Goal: Task Accomplishment & Management: Manage account settings

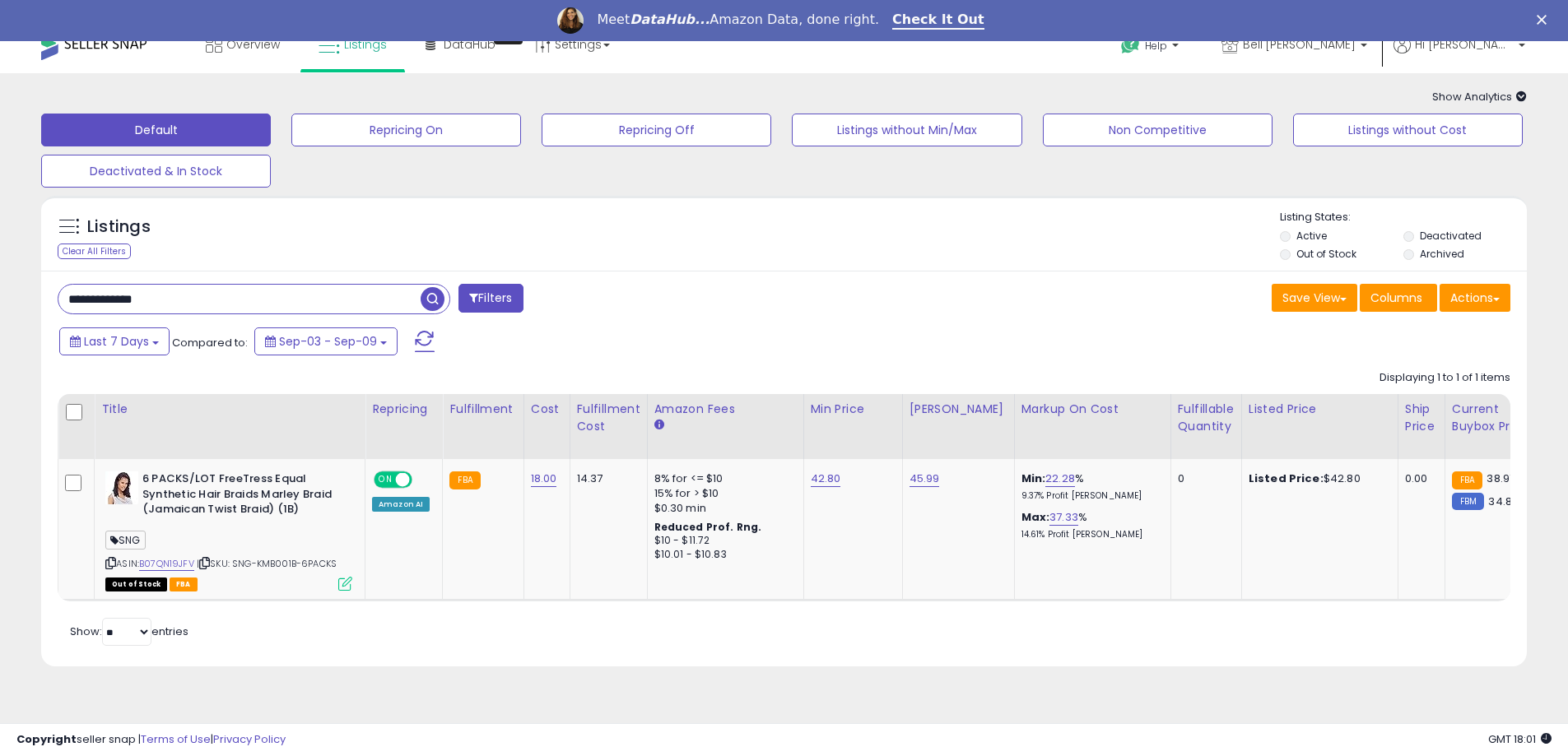
scroll to position [21, 0]
click at [429, 302] on span "button" at bounding box center [432, 299] width 24 height 24
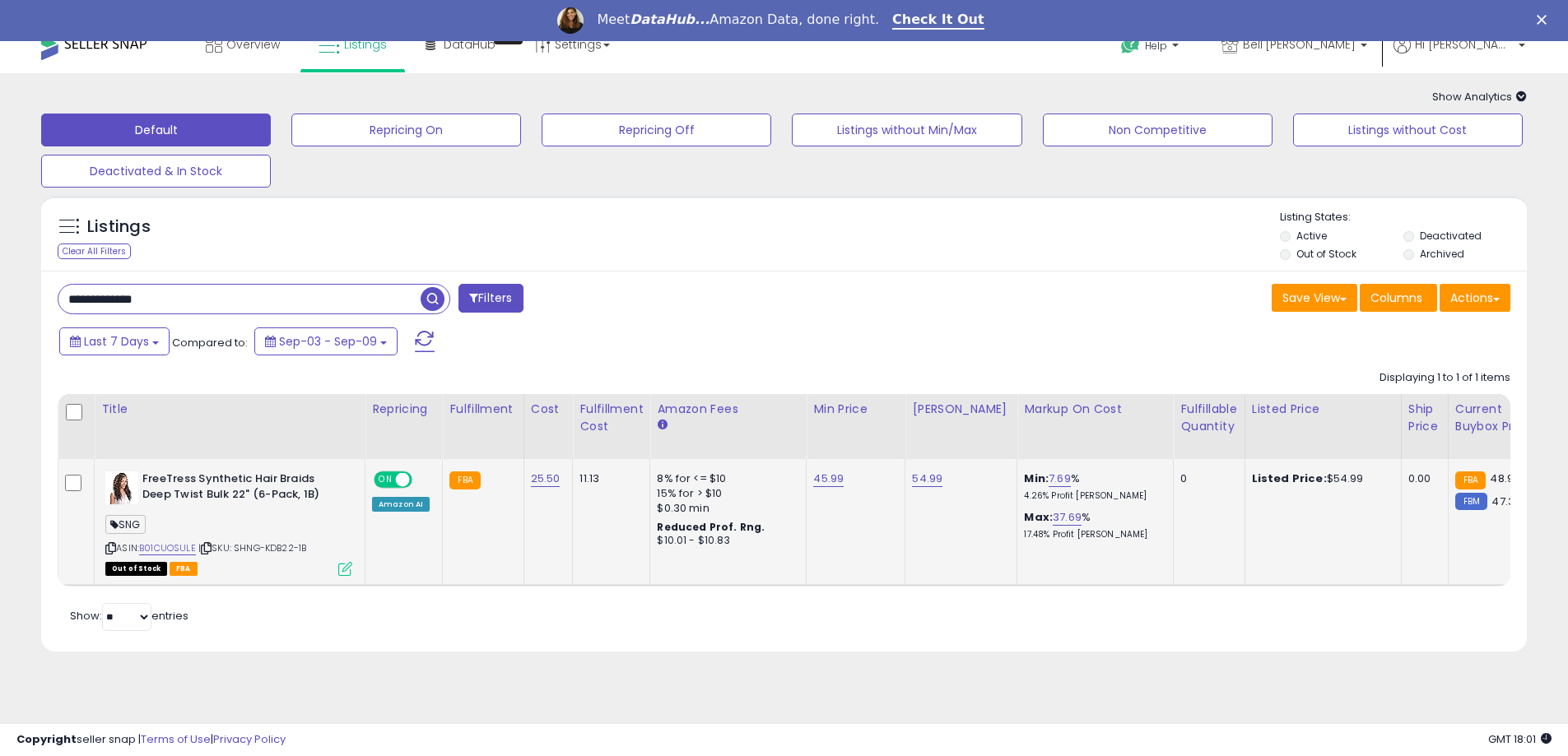
click at [346, 567] on icon at bounding box center [346, 569] width 14 height 14
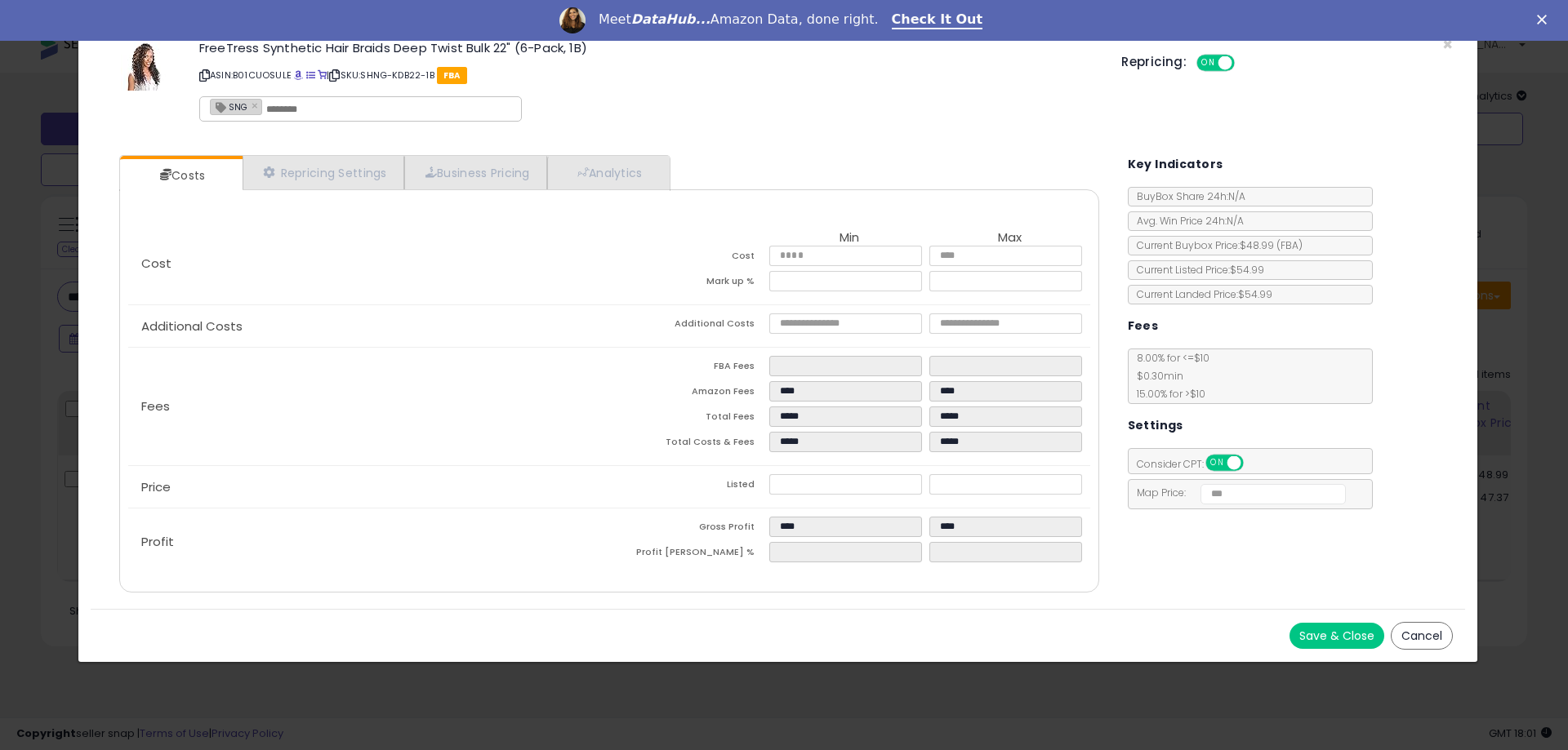
drag, startPoint x: 1437, startPoint y: 632, endPoint x: 1182, endPoint y: 442, distance: 318.0
click at [1437, 632] on button "Cancel" at bounding box center [1421, 635] width 62 height 28
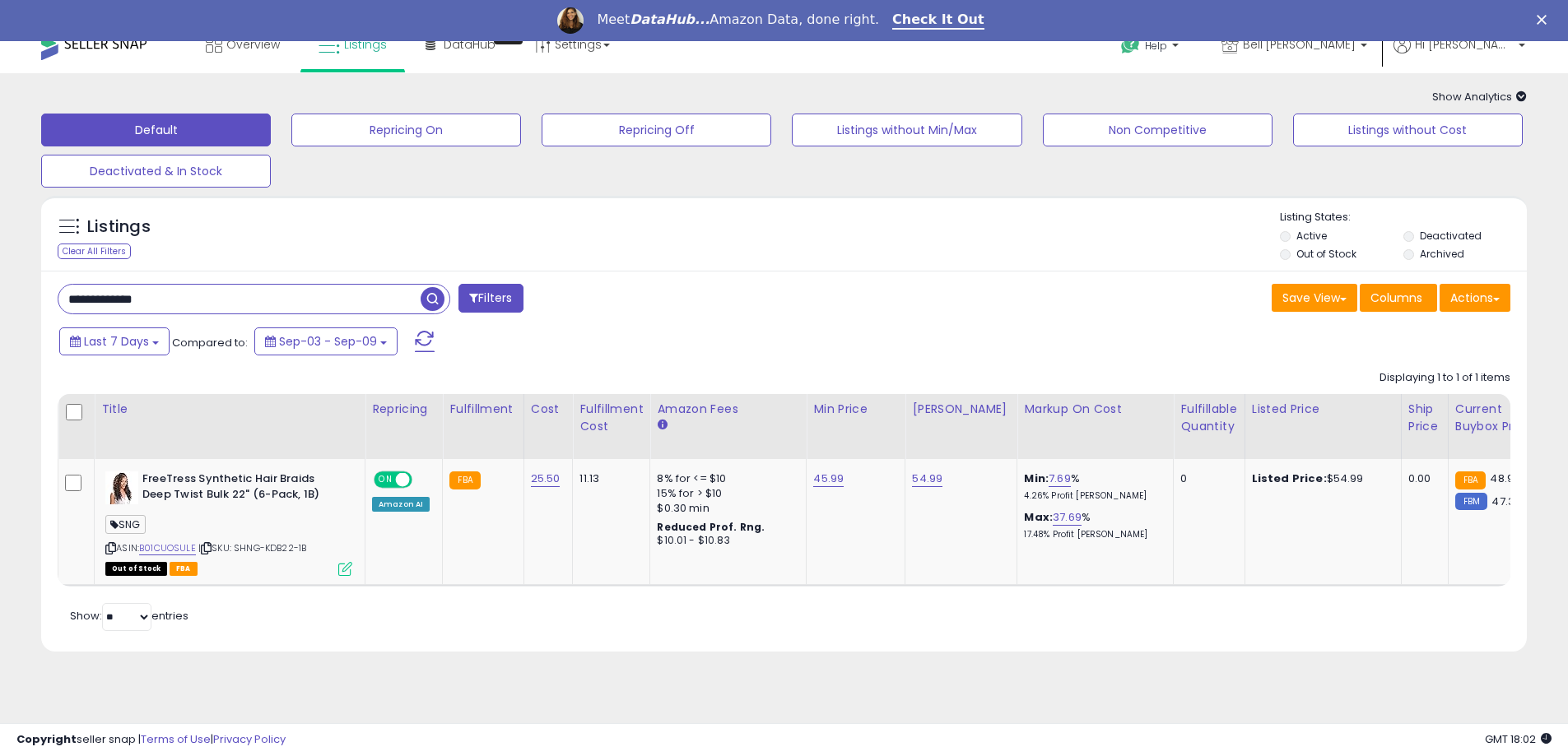
drag, startPoint x: 167, startPoint y: 293, endPoint x: 8, endPoint y: 312, distance: 160.1
click at [8, 312] on div "**********" at bounding box center [784, 380] width 1551 height 583
paste input "**"
click at [440, 302] on span "button" at bounding box center [432, 299] width 24 height 24
click at [195, 304] on input "**********" at bounding box center [239, 300] width 362 height 29
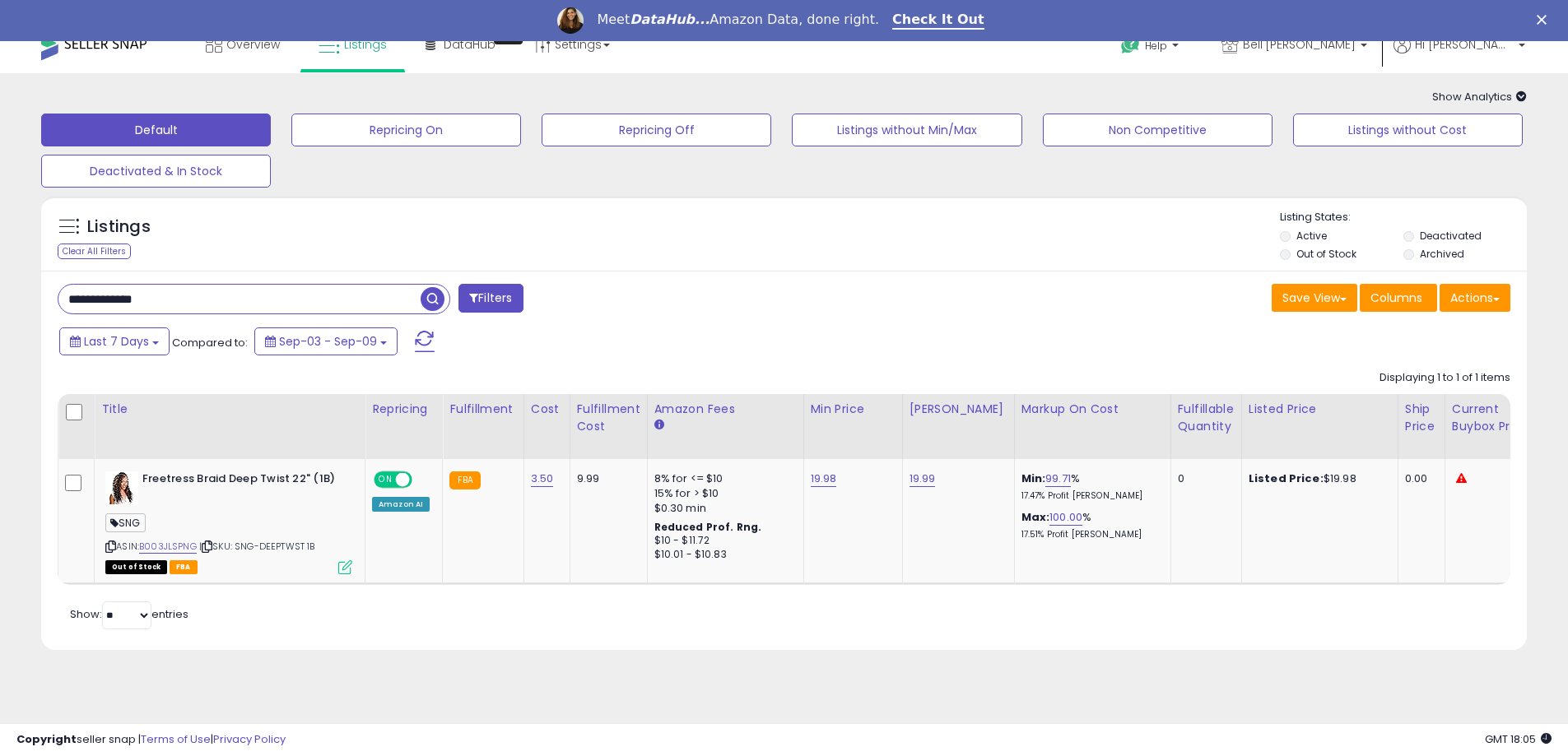
paste input "*"
click at [434, 301] on span "button" at bounding box center [432, 299] width 24 height 24
click at [350, 572] on icon at bounding box center [346, 569] width 14 height 14
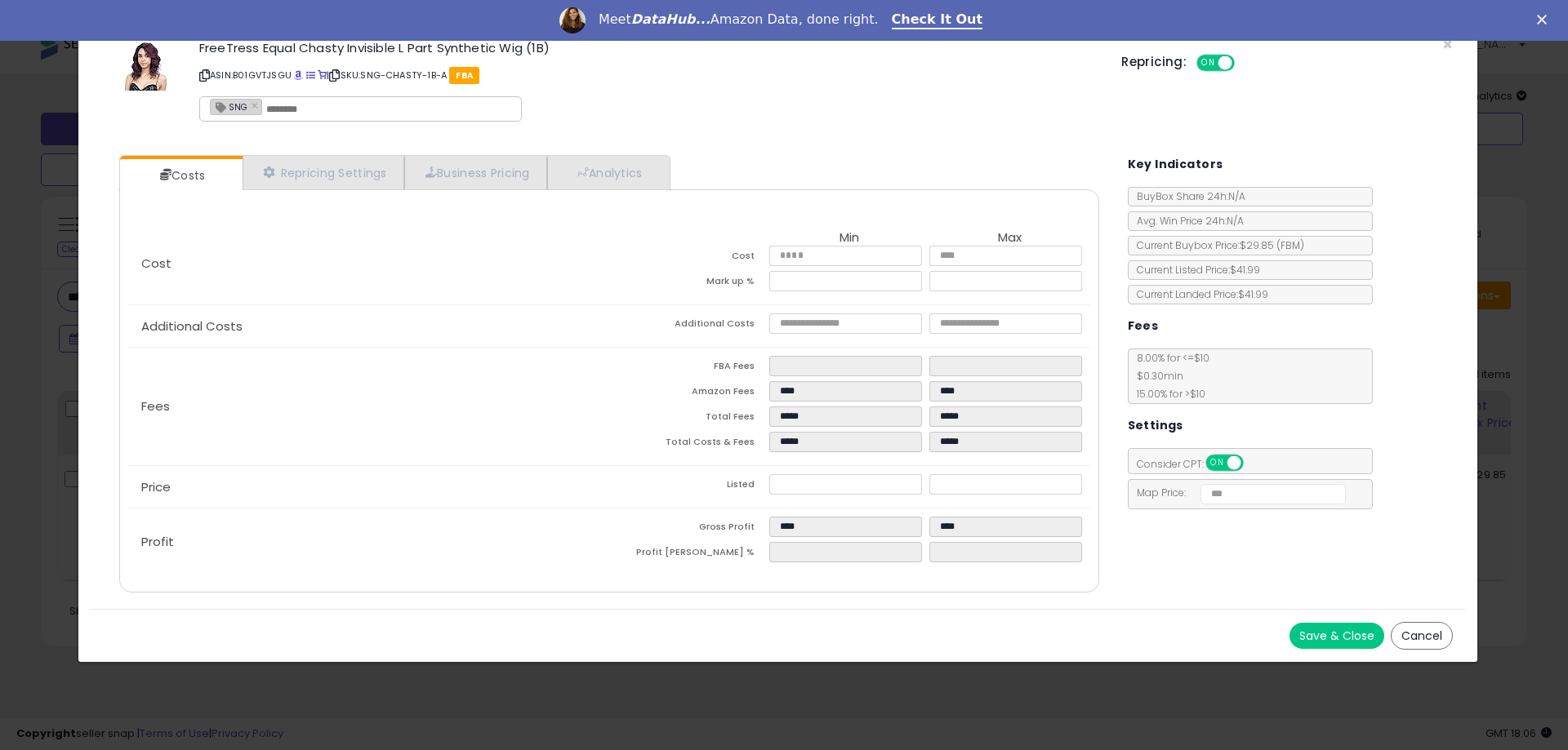
click at [1442, 636] on button "Cancel" at bounding box center [1421, 635] width 62 height 28
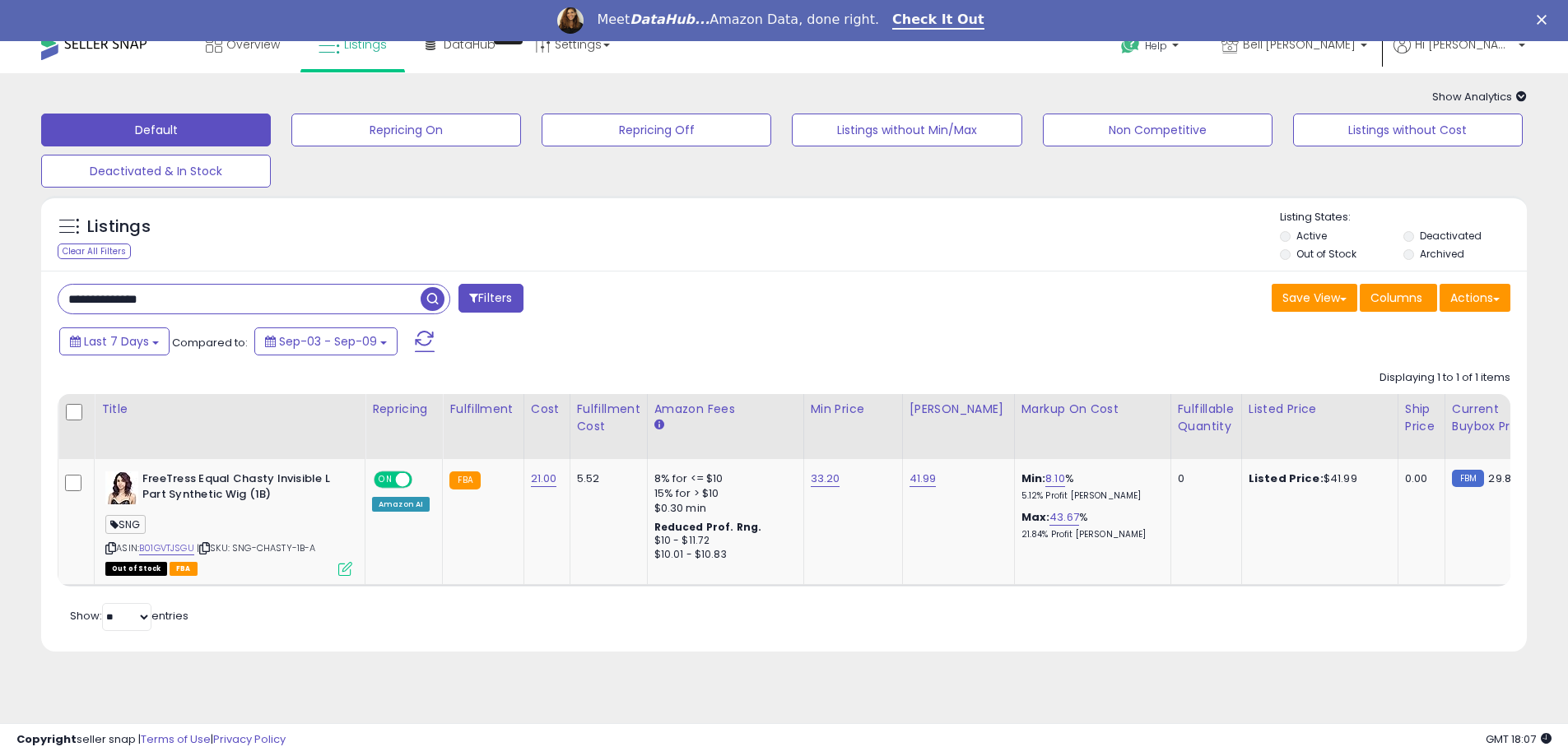
drag, startPoint x: 219, startPoint y: 306, endPoint x: -141, endPoint y: 307, distance: 360.0
click at [0, 307] on html "Unable to login Retrieving listings data.. has not yet accepted the Terms of Us…" at bounding box center [784, 356] width 1568 height 756
paste input "*******"
click at [427, 301] on span "button" at bounding box center [432, 299] width 24 height 24
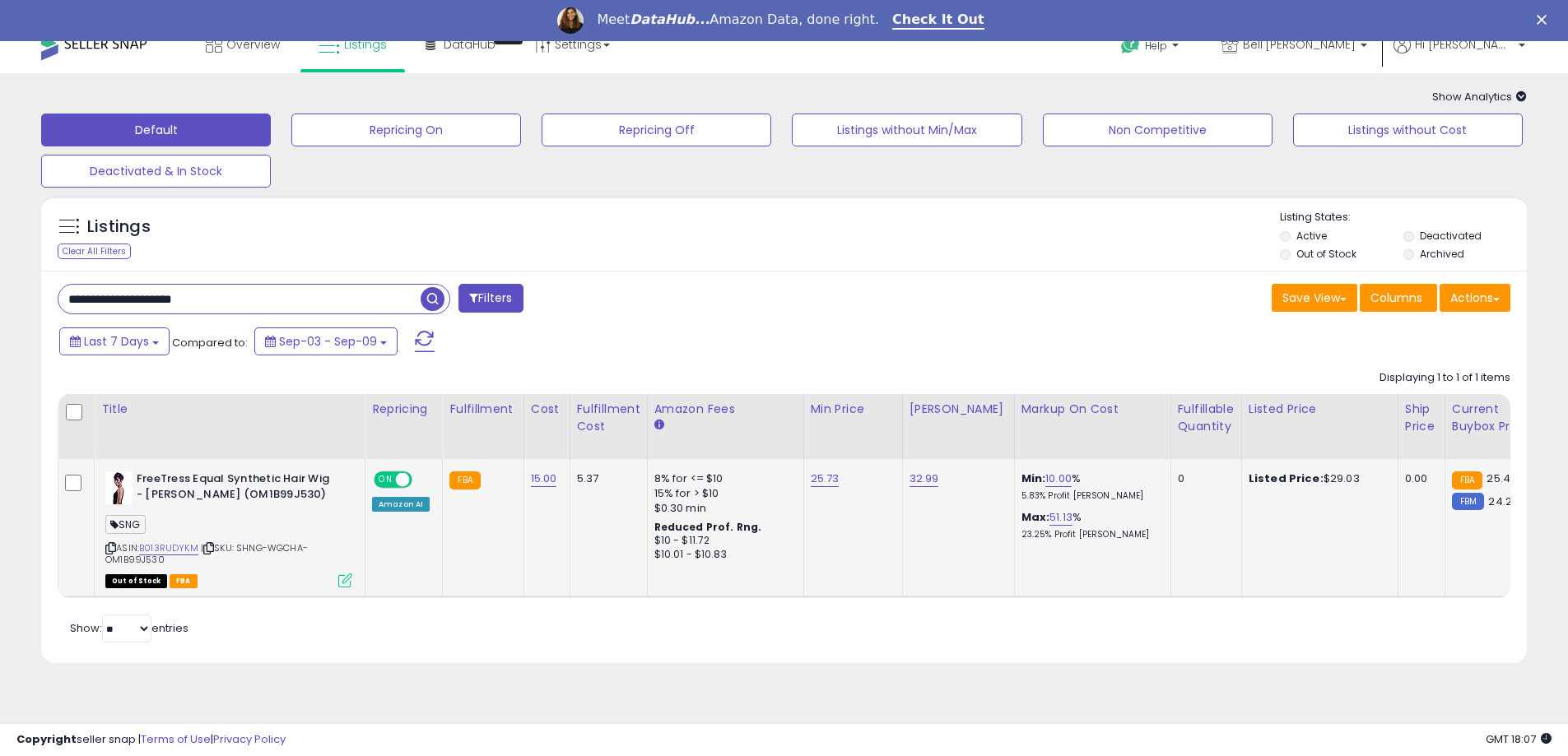
click at [344, 579] on icon at bounding box center [346, 580] width 14 height 14
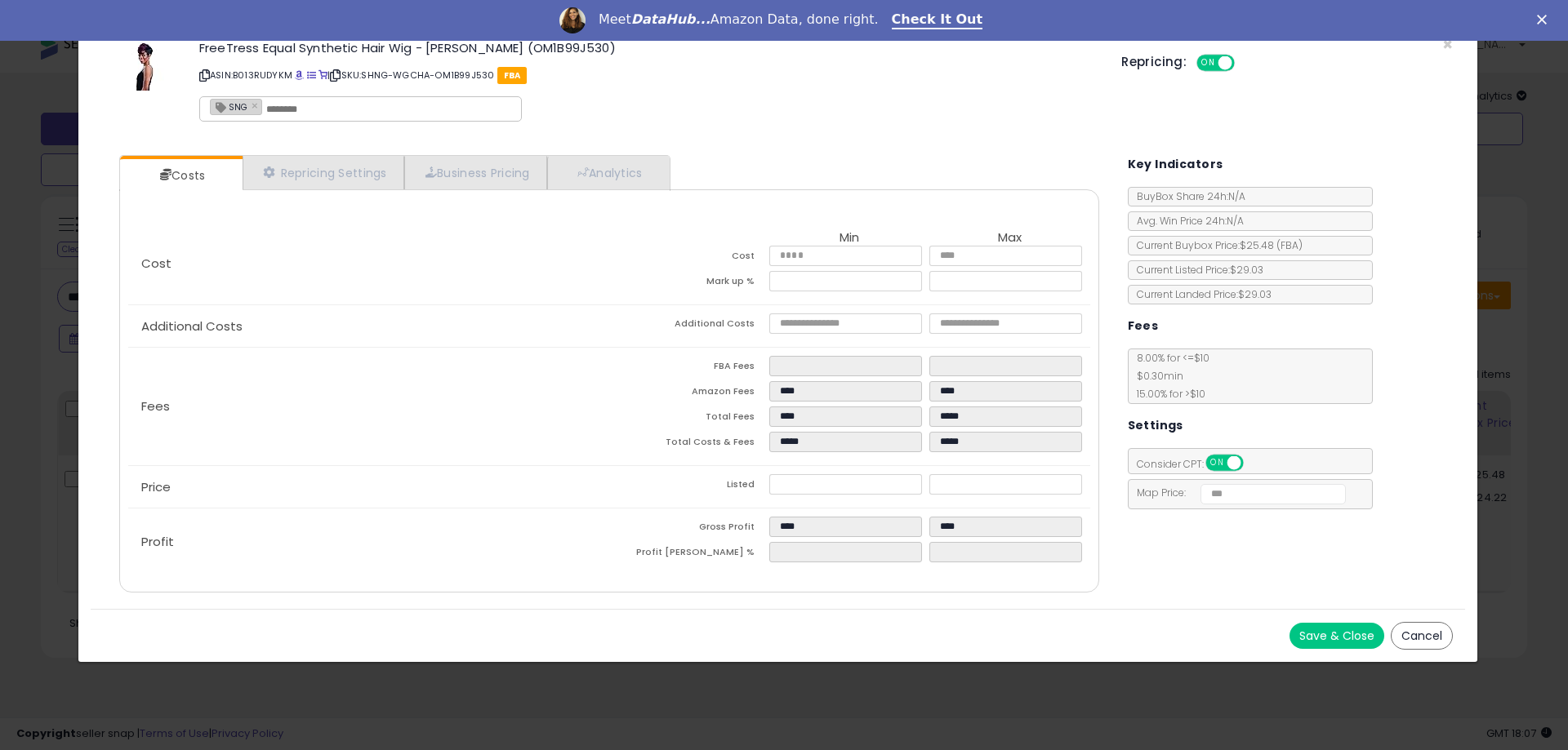
click at [1434, 639] on button "Cancel" at bounding box center [1421, 635] width 62 height 28
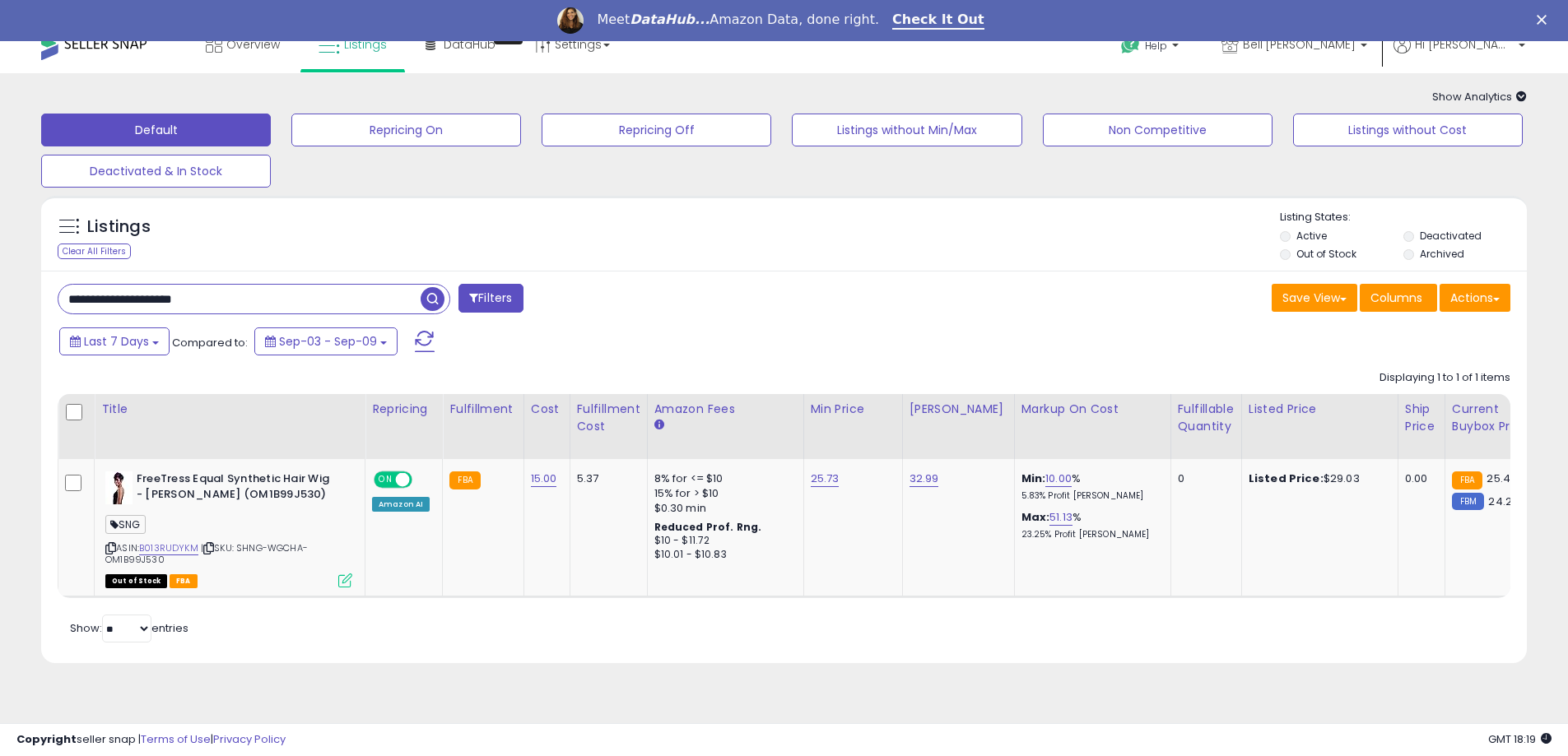
drag, startPoint x: 209, startPoint y: 306, endPoint x: 10, endPoint y: 307, distance: 199.0
click at [10, 307] on div "**********" at bounding box center [784, 386] width 1551 height 594
paste input "text"
click at [430, 306] on span "button" at bounding box center [432, 299] width 24 height 24
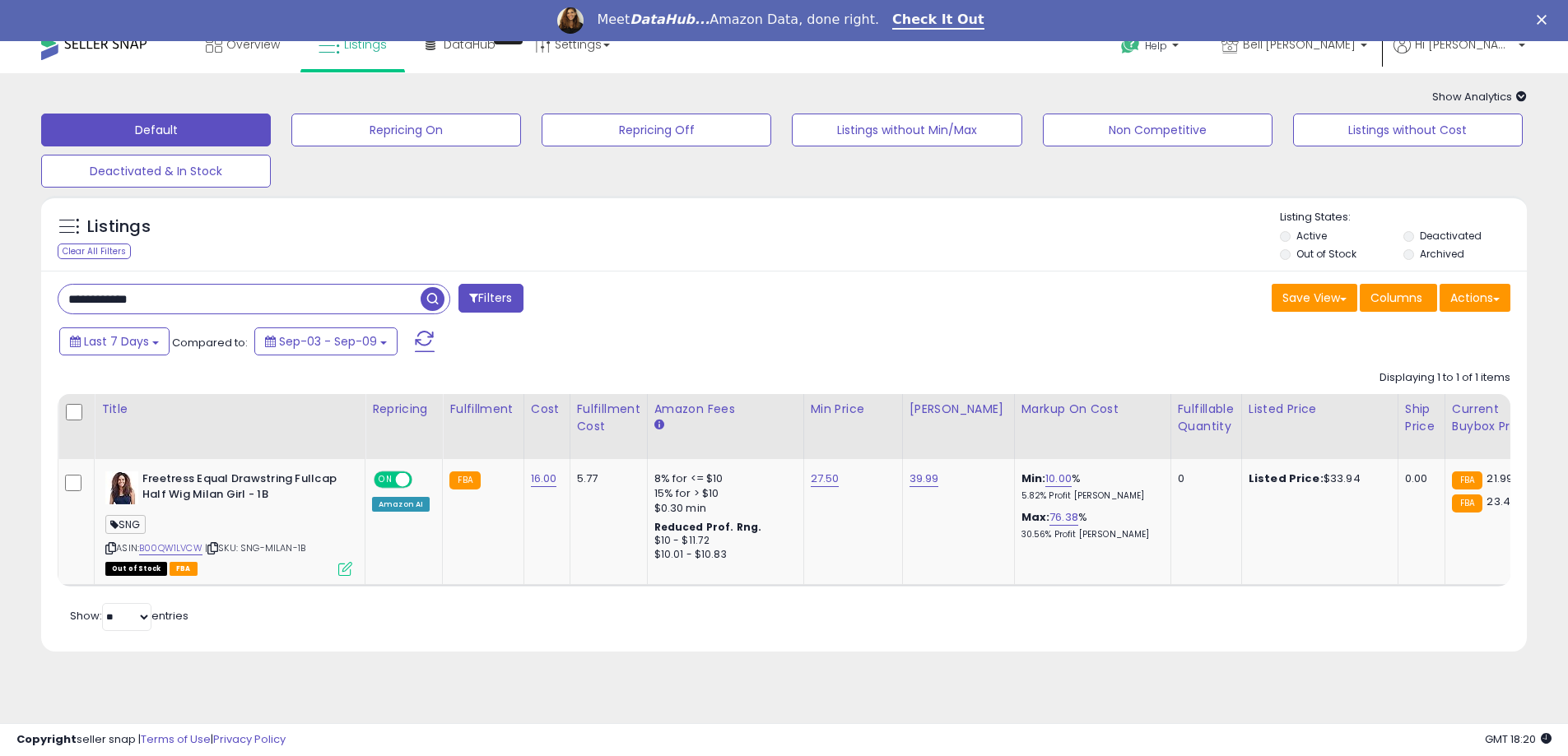
drag, startPoint x: 195, startPoint y: 295, endPoint x: 29, endPoint y: 307, distance: 166.4
click at [29, 307] on div "Listings Clear All Filters" at bounding box center [784, 430] width 1511 height 485
paste input "******"
click at [430, 301] on span "button" at bounding box center [432, 299] width 24 height 24
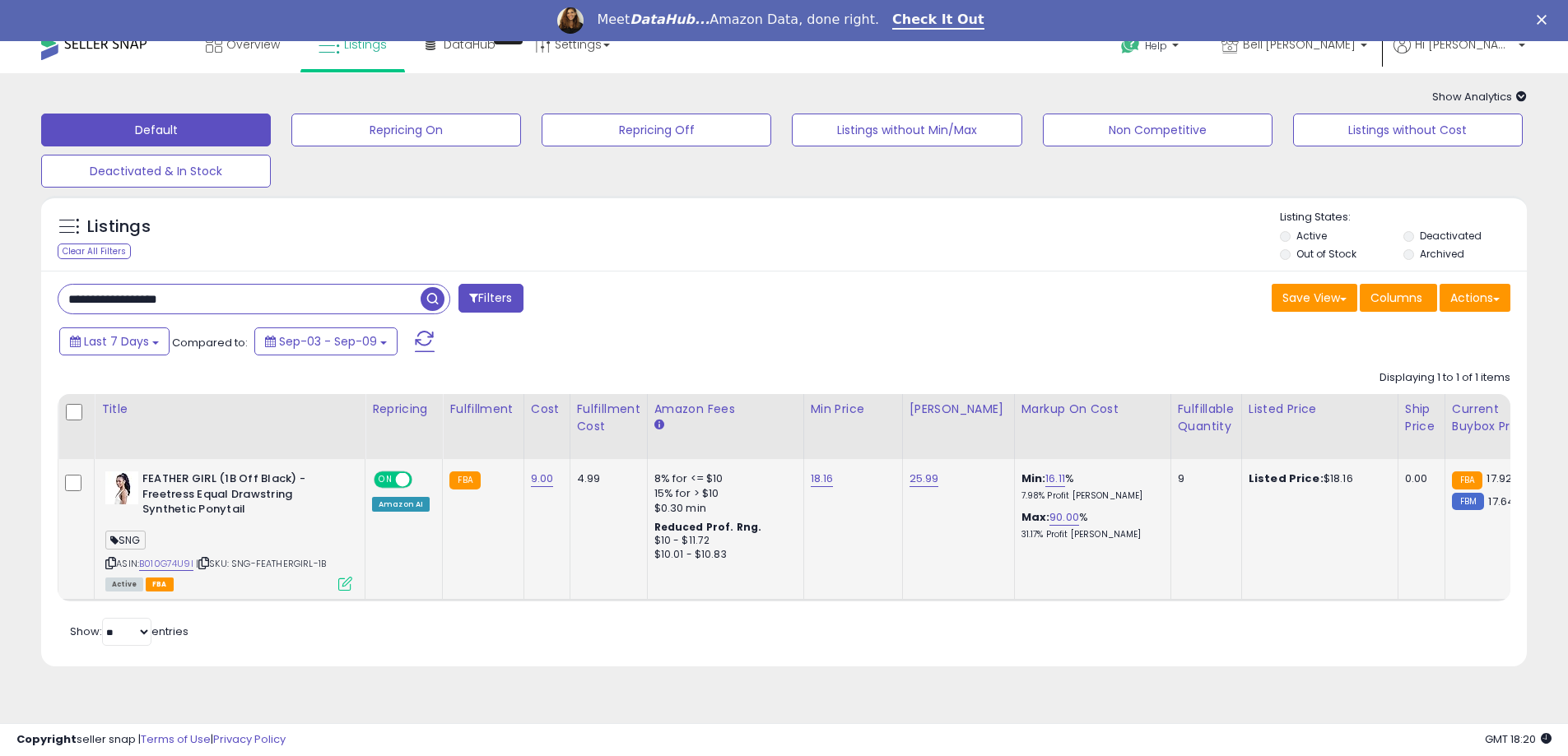
click at [348, 580] on icon at bounding box center [346, 584] width 14 height 14
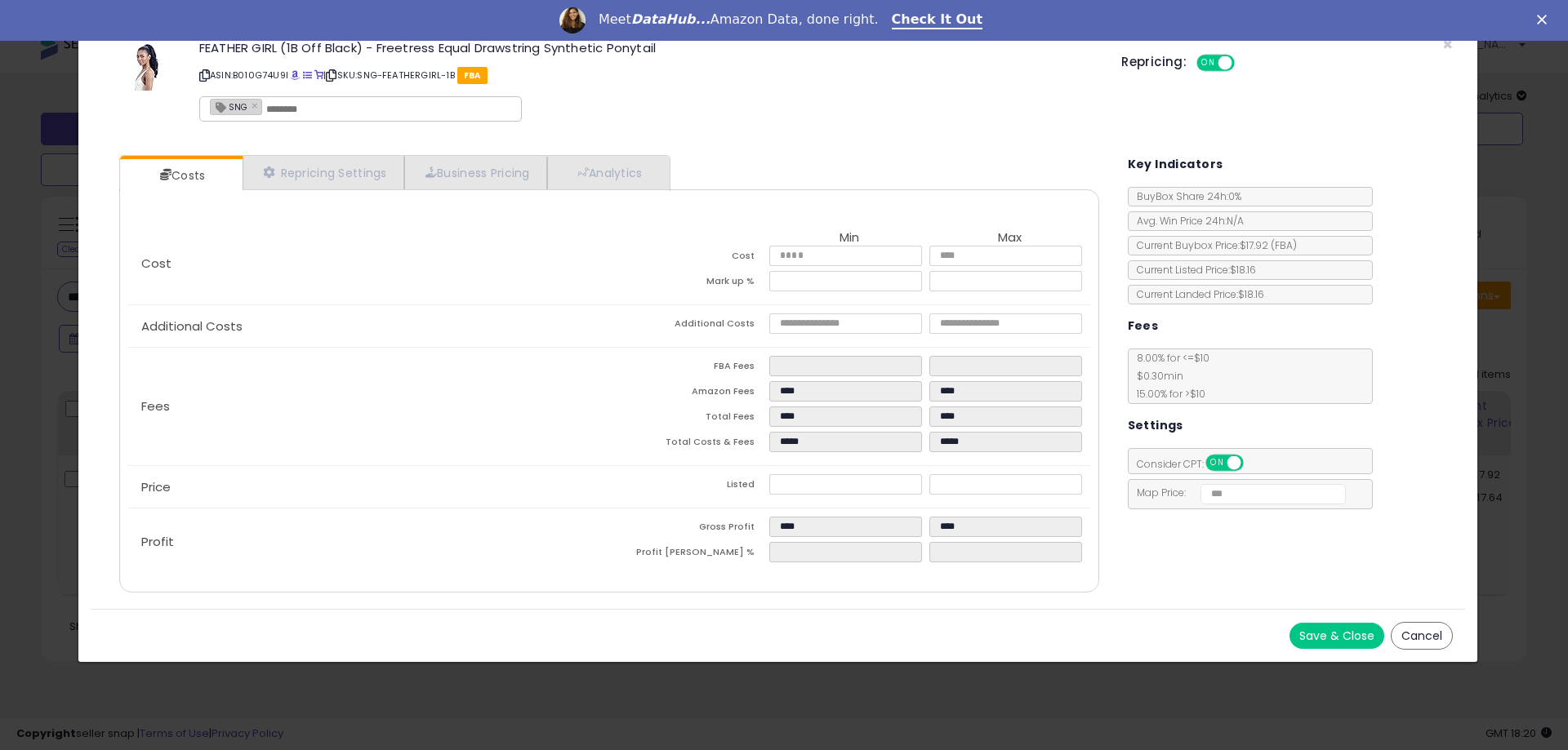
click at [1417, 633] on button "Cancel" at bounding box center [1421, 635] width 62 height 28
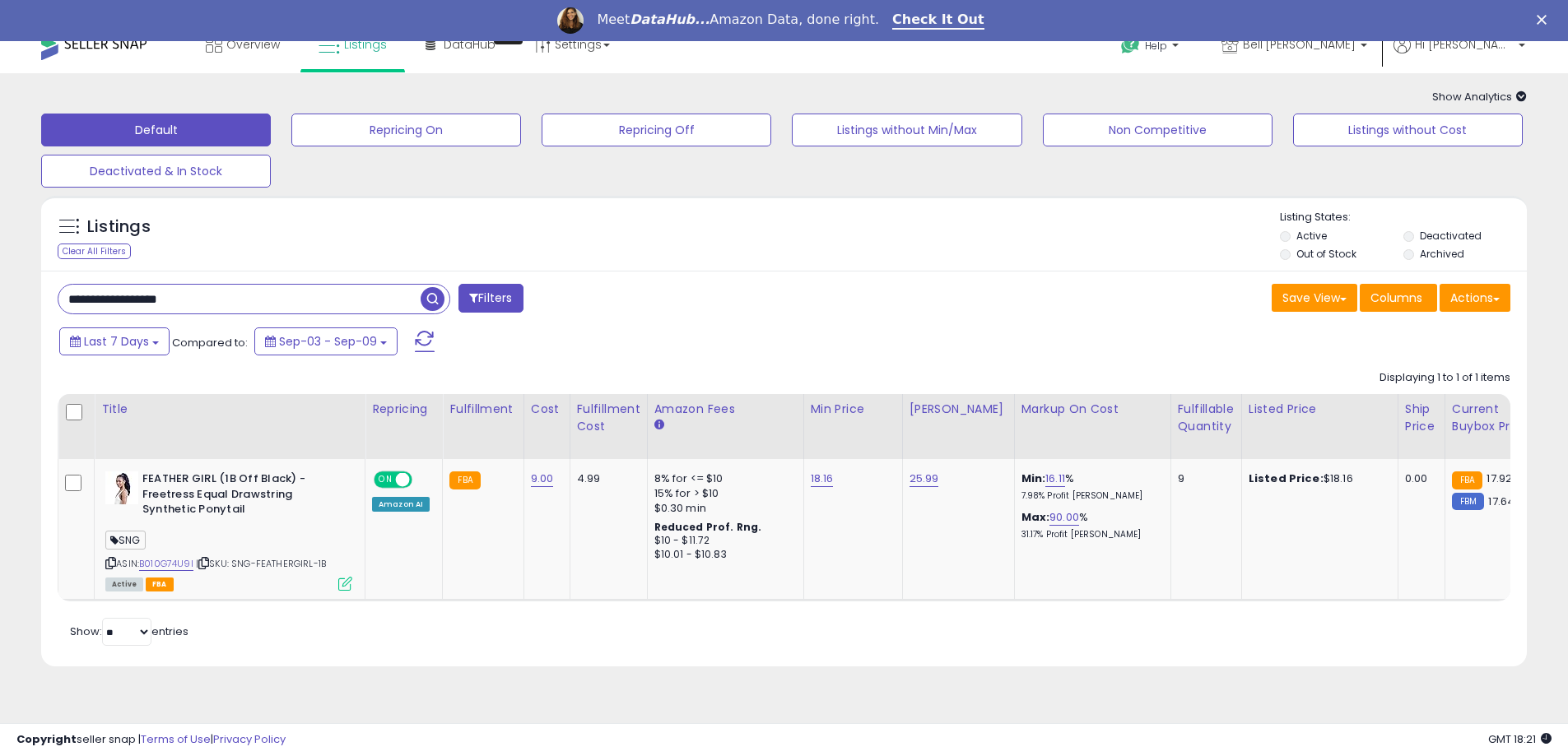
drag, startPoint x: 169, startPoint y: 293, endPoint x: -51, endPoint y: 316, distance: 221.2
click at [0, 316] on html "Unable to login Retrieving listings data.. has not yet accepted the Terms of Us…" at bounding box center [784, 356] width 1568 height 756
paste input "text"
click at [436, 298] on span "button" at bounding box center [432, 299] width 24 height 24
drag, startPoint x: 198, startPoint y: 301, endPoint x: -120, endPoint y: 303, distance: 318.0
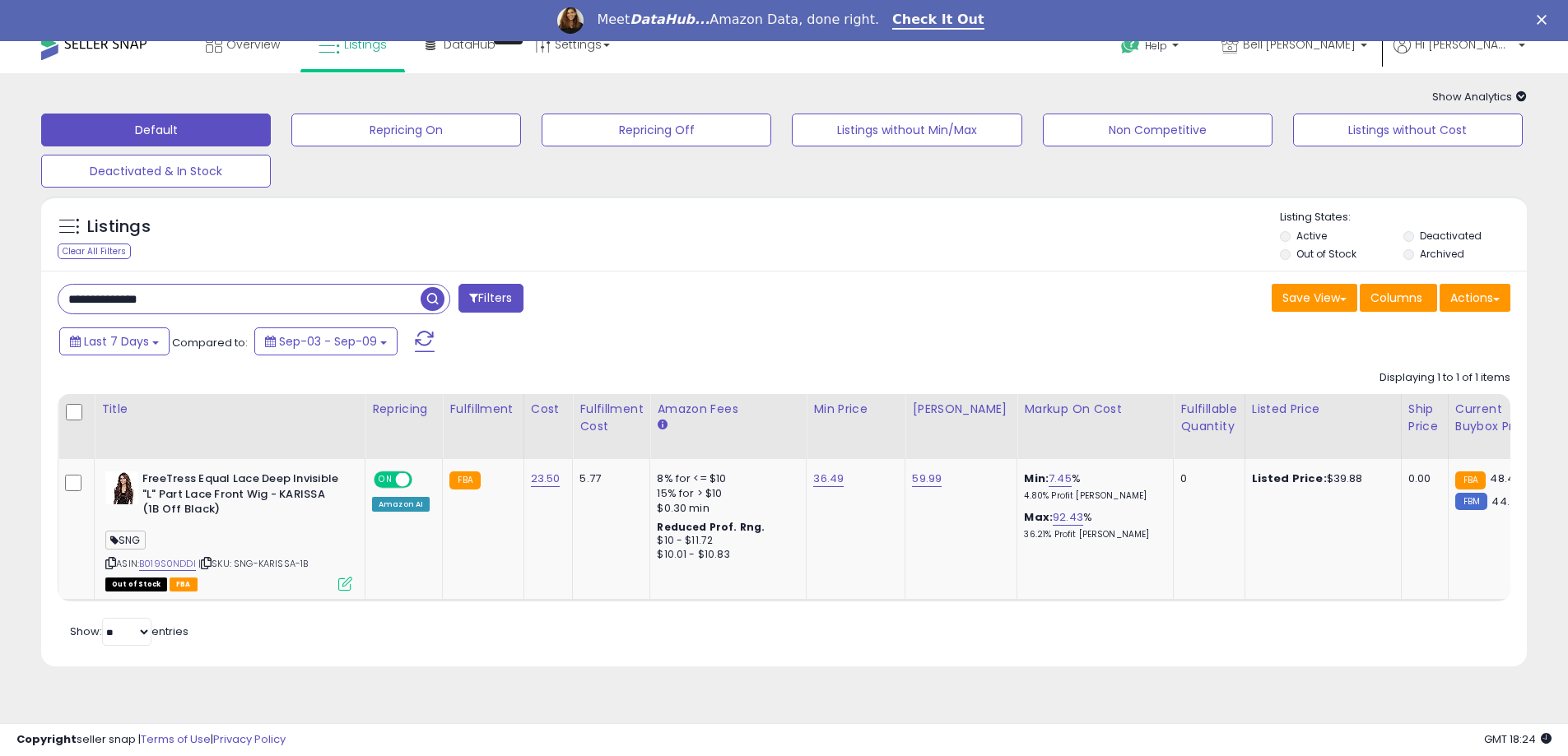
click at [0, 303] on html "Unable to login Retrieving listings data.. has not yet accepted the Terms of Us…" at bounding box center [784, 356] width 1568 height 756
paste input "**"
click at [431, 301] on span "button" at bounding box center [432, 299] width 24 height 24
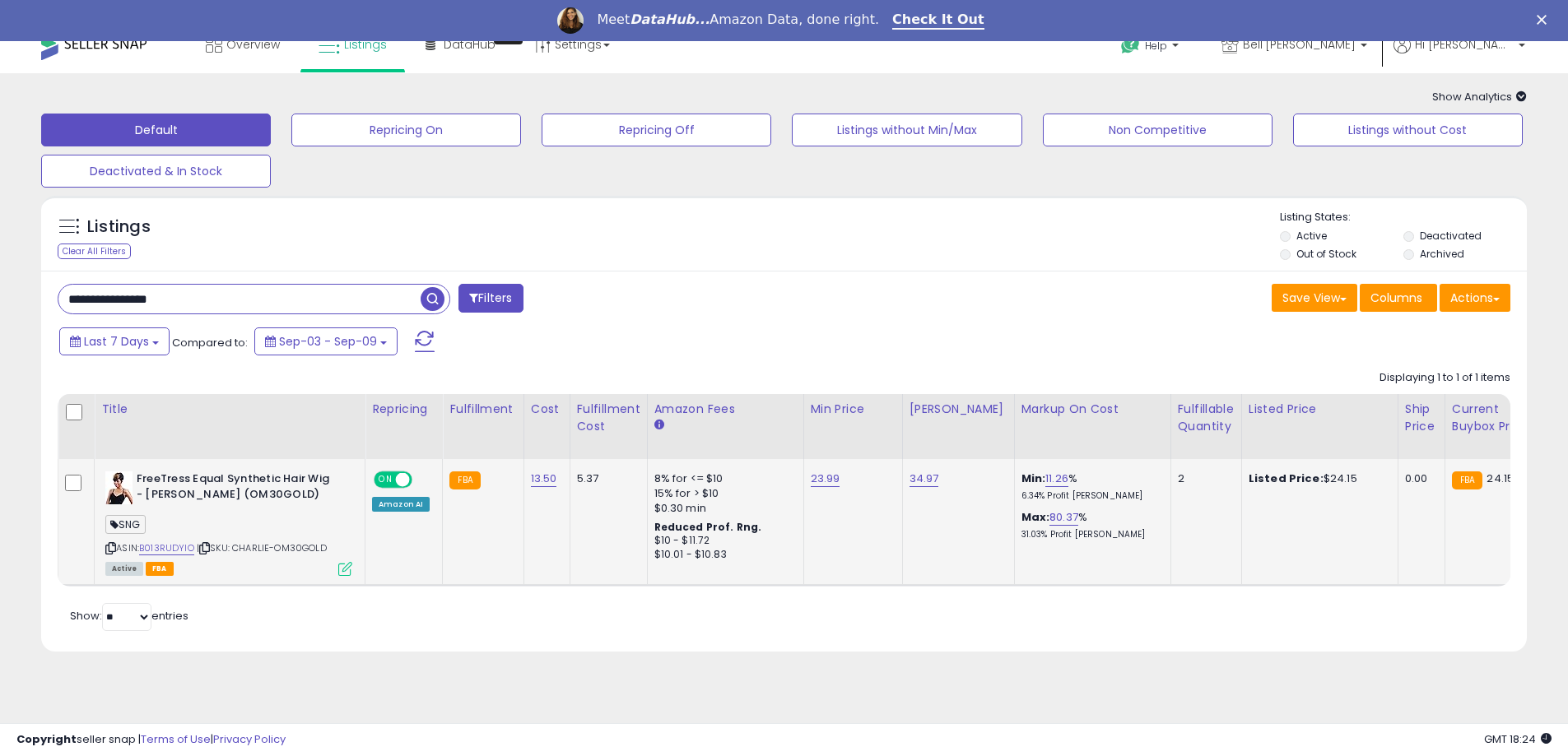
click at [344, 569] on icon at bounding box center [346, 569] width 14 height 14
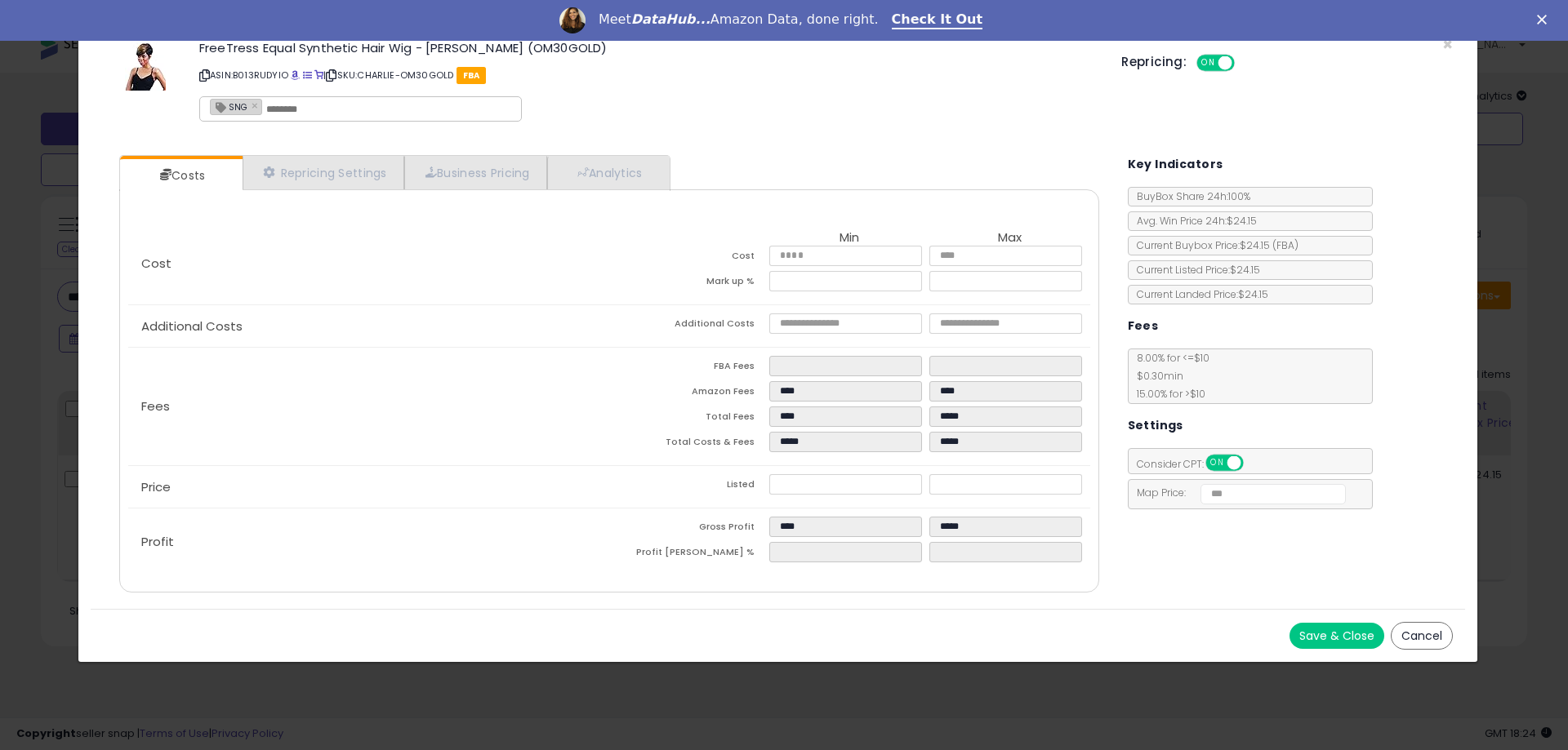
click at [1431, 621] on div "Save & Close Cancel" at bounding box center [777, 635] width 1374 height 53
click at [1428, 629] on button "Cancel" at bounding box center [1421, 635] width 62 height 28
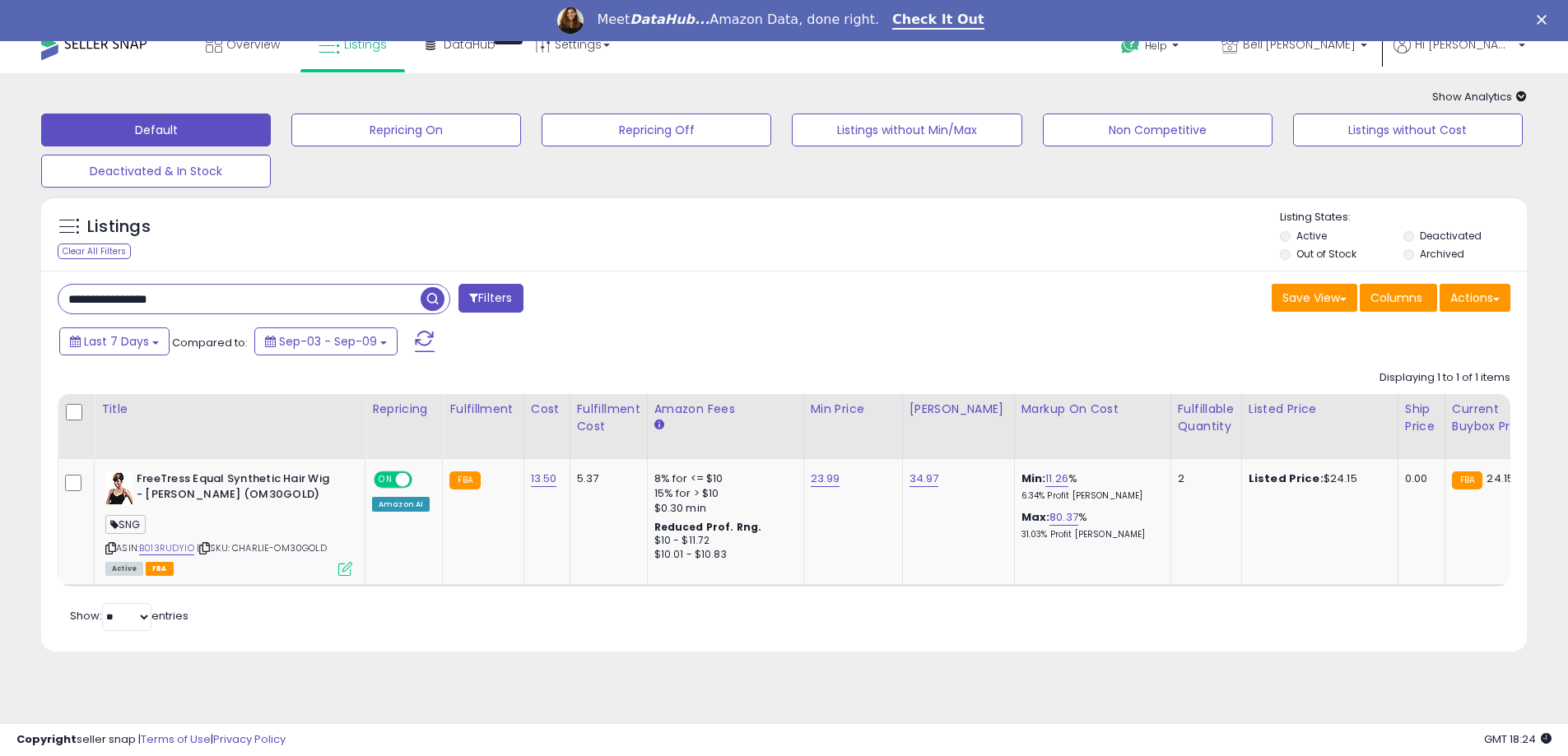
paste input "text"
drag, startPoint x: 220, startPoint y: 294, endPoint x: -79, endPoint y: 306, distance: 299.2
click at [0, 306] on html "Unable to login Retrieving listings data.. has not yet accepted the Terms of Us…" at bounding box center [784, 356] width 1568 height 756
click at [428, 302] on span "button" at bounding box center [432, 299] width 24 height 24
click at [339, 566] on div "ASIN: B013RUDYH0 | SKU: CHARLIE-1B Out of Stock FBA" at bounding box center [229, 523] width 247 height 103
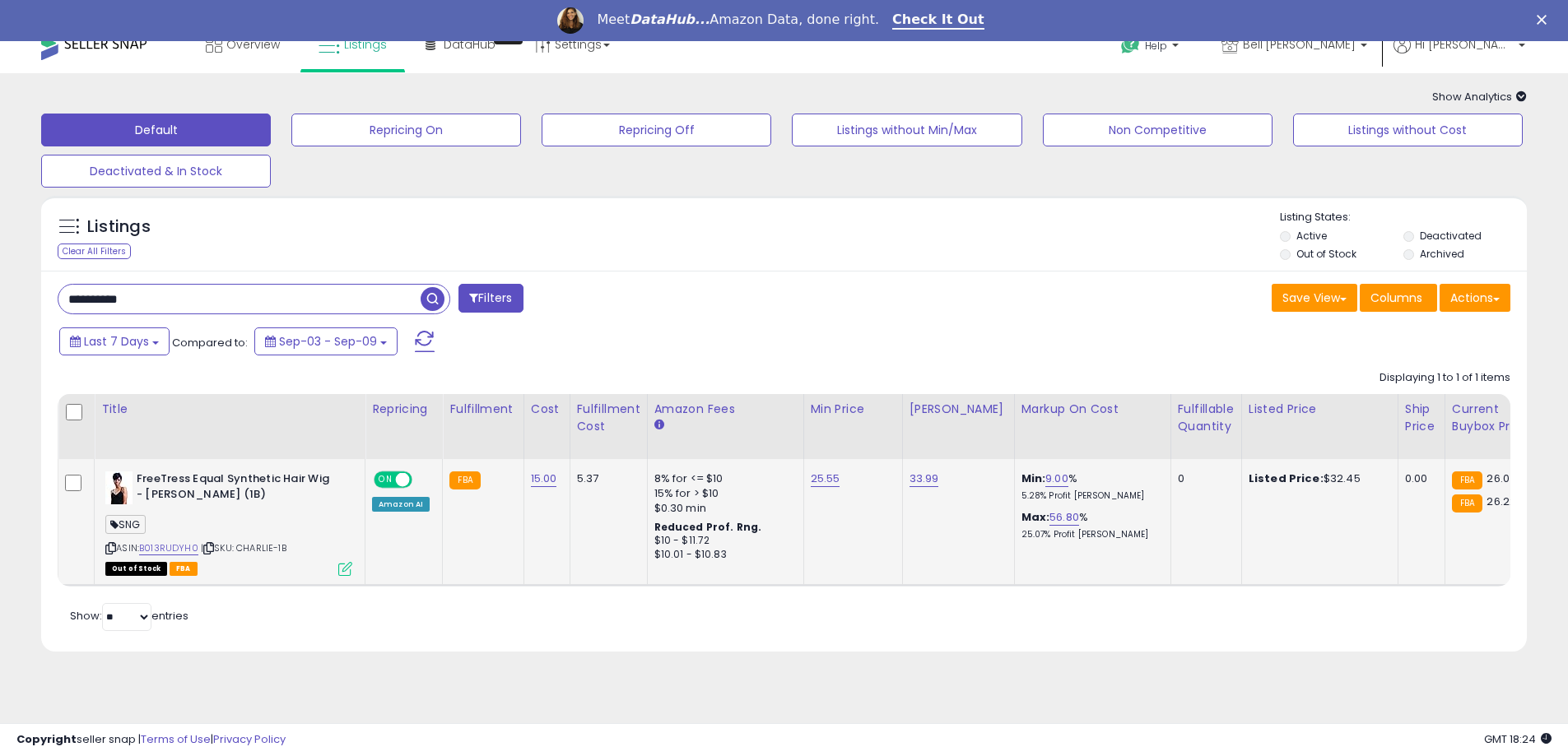
click at [342, 567] on icon at bounding box center [346, 569] width 14 height 14
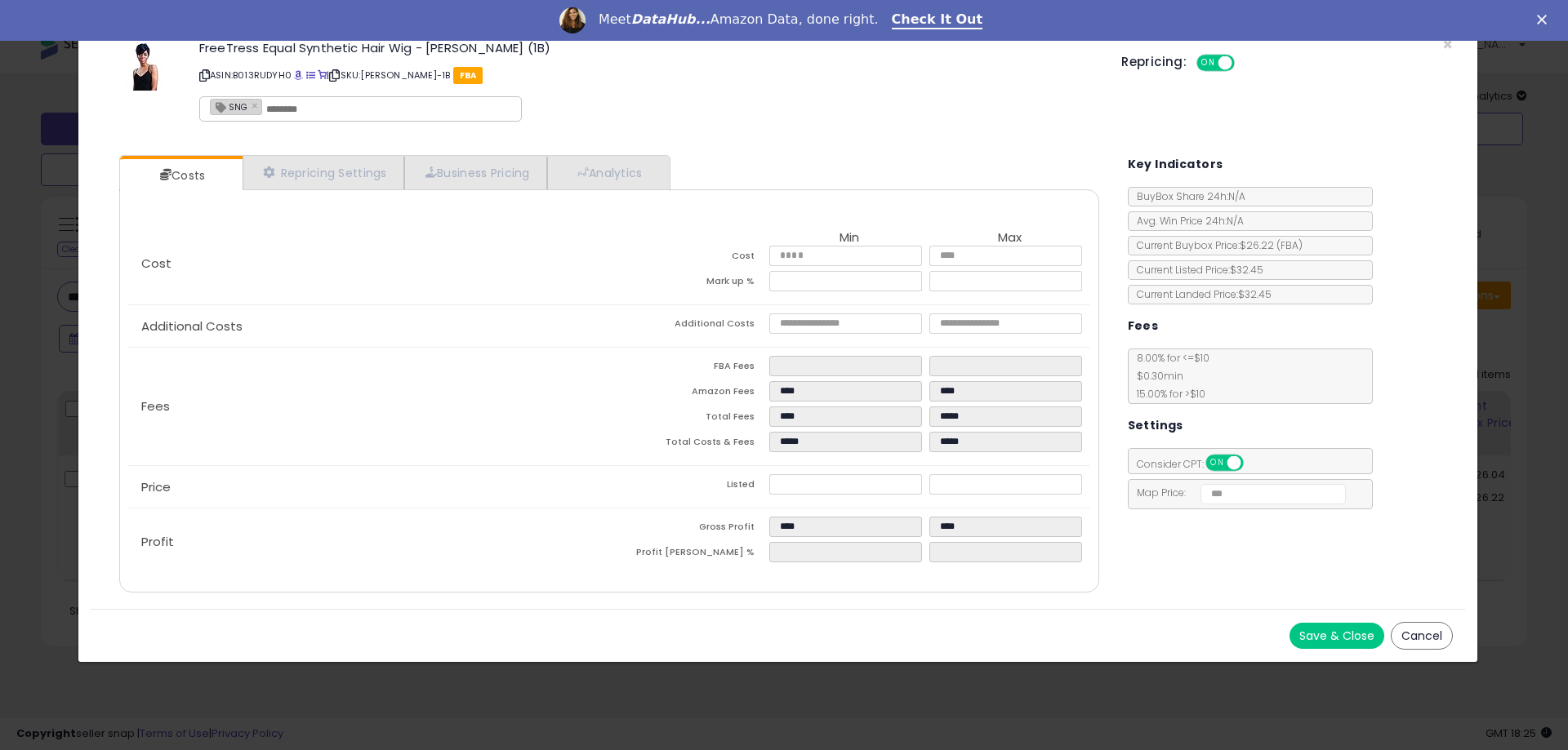
click at [1418, 632] on button "Cancel" at bounding box center [1421, 635] width 62 height 28
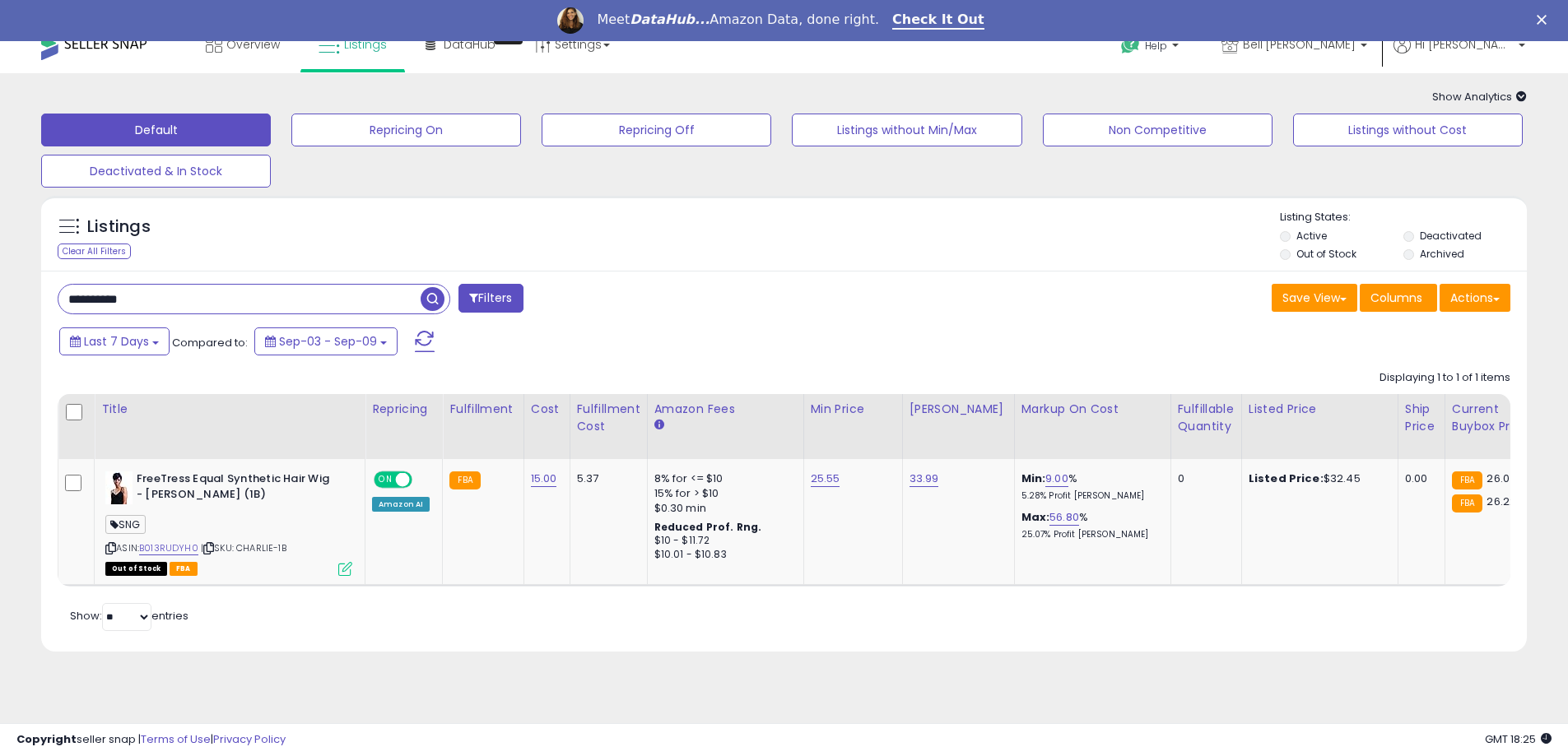
drag, startPoint x: 198, startPoint y: 295, endPoint x: -72, endPoint y: 307, distance: 270.3
click at [0, 307] on html "Unable to login Retrieving listings data.. has not yet accepted the Terms of Us…" at bounding box center [784, 356] width 1568 height 756
paste input "**"
type input "**********"
click at [427, 299] on span "button" at bounding box center [432, 299] width 24 height 24
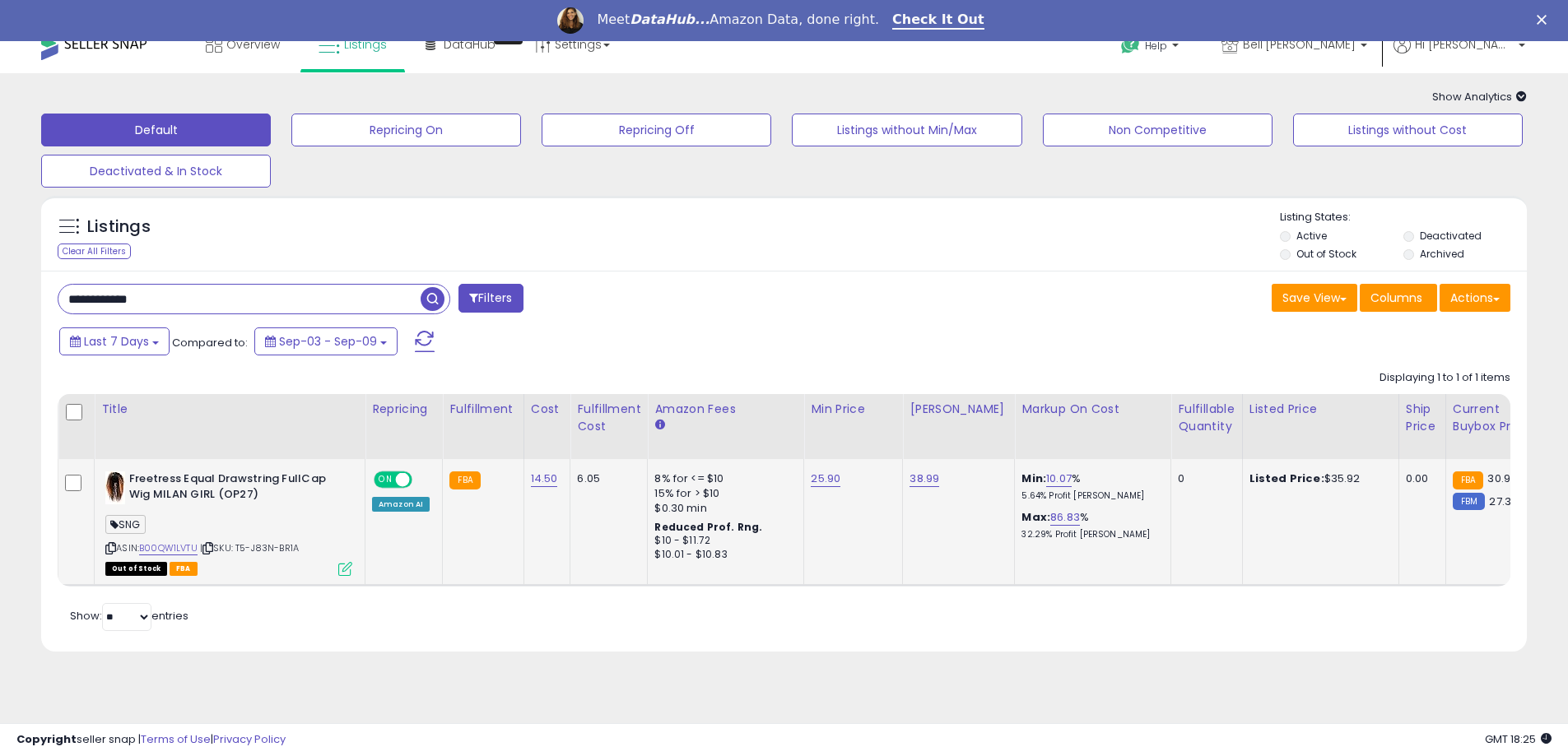
click at [342, 566] on icon at bounding box center [346, 569] width 14 height 14
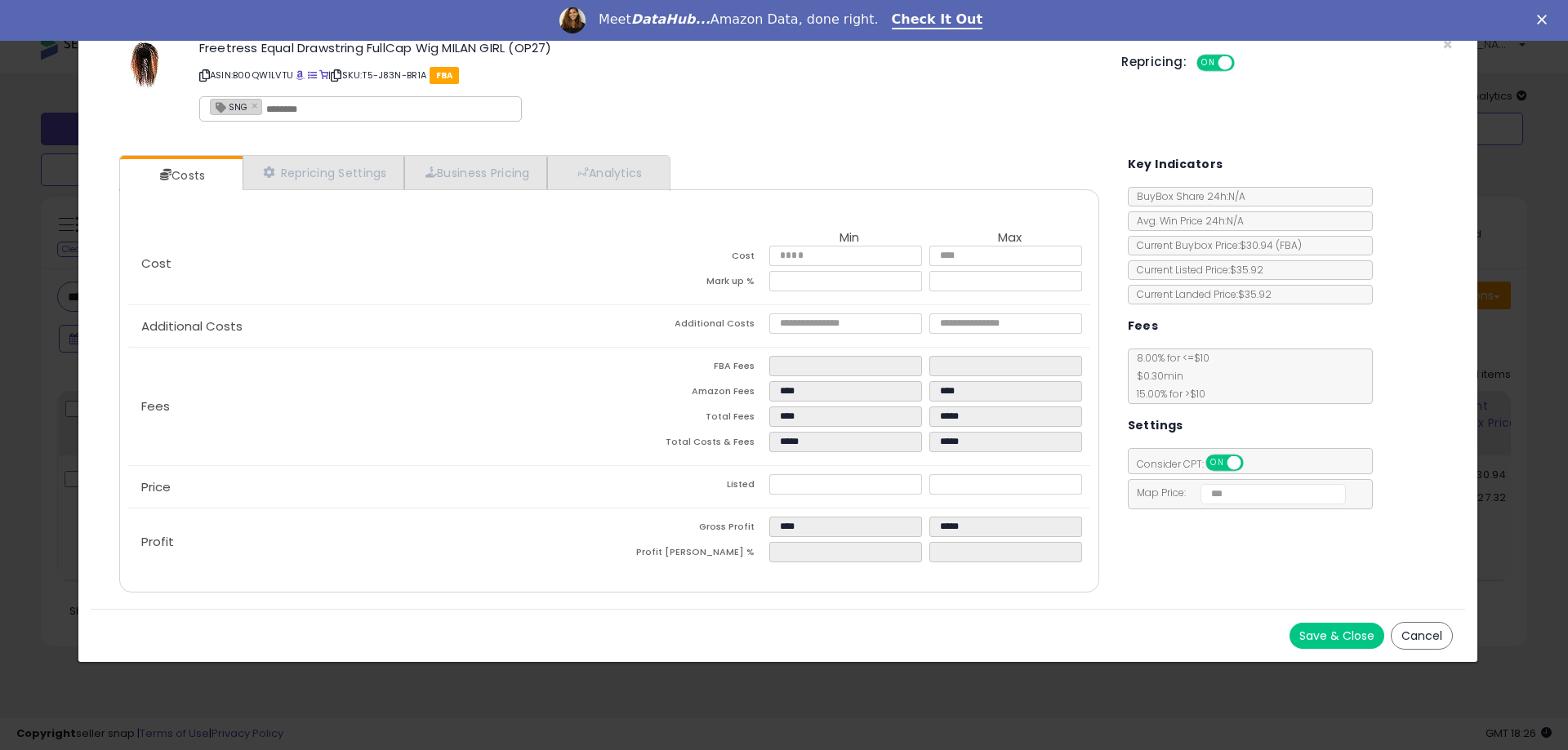
click at [1419, 636] on button "Cancel" at bounding box center [1421, 635] width 62 height 28
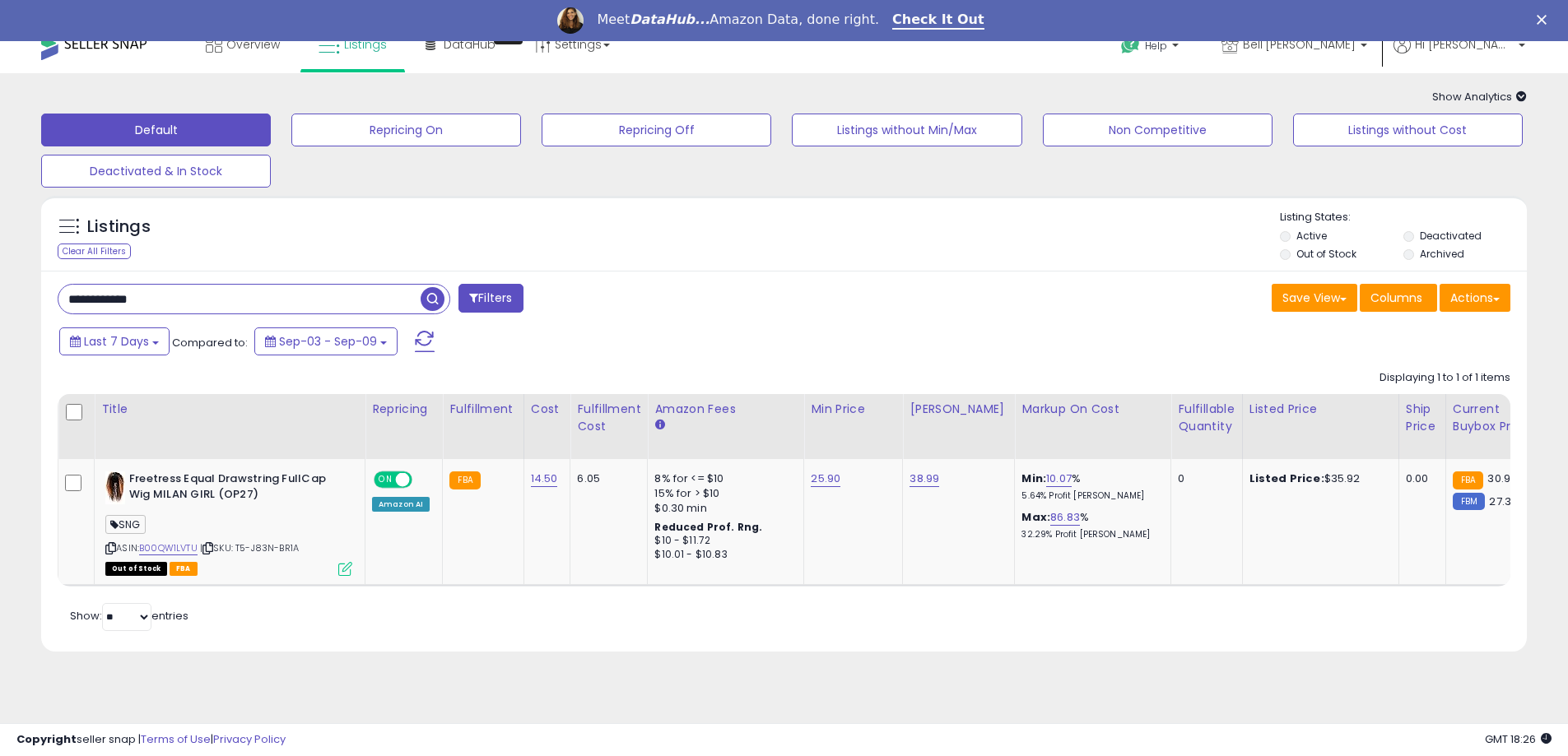
click at [197, 300] on input "**********" at bounding box center [239, 300] width 362 height 29
click at [346, 565] on icon at bounding box center [346, 569] width 14 height 14
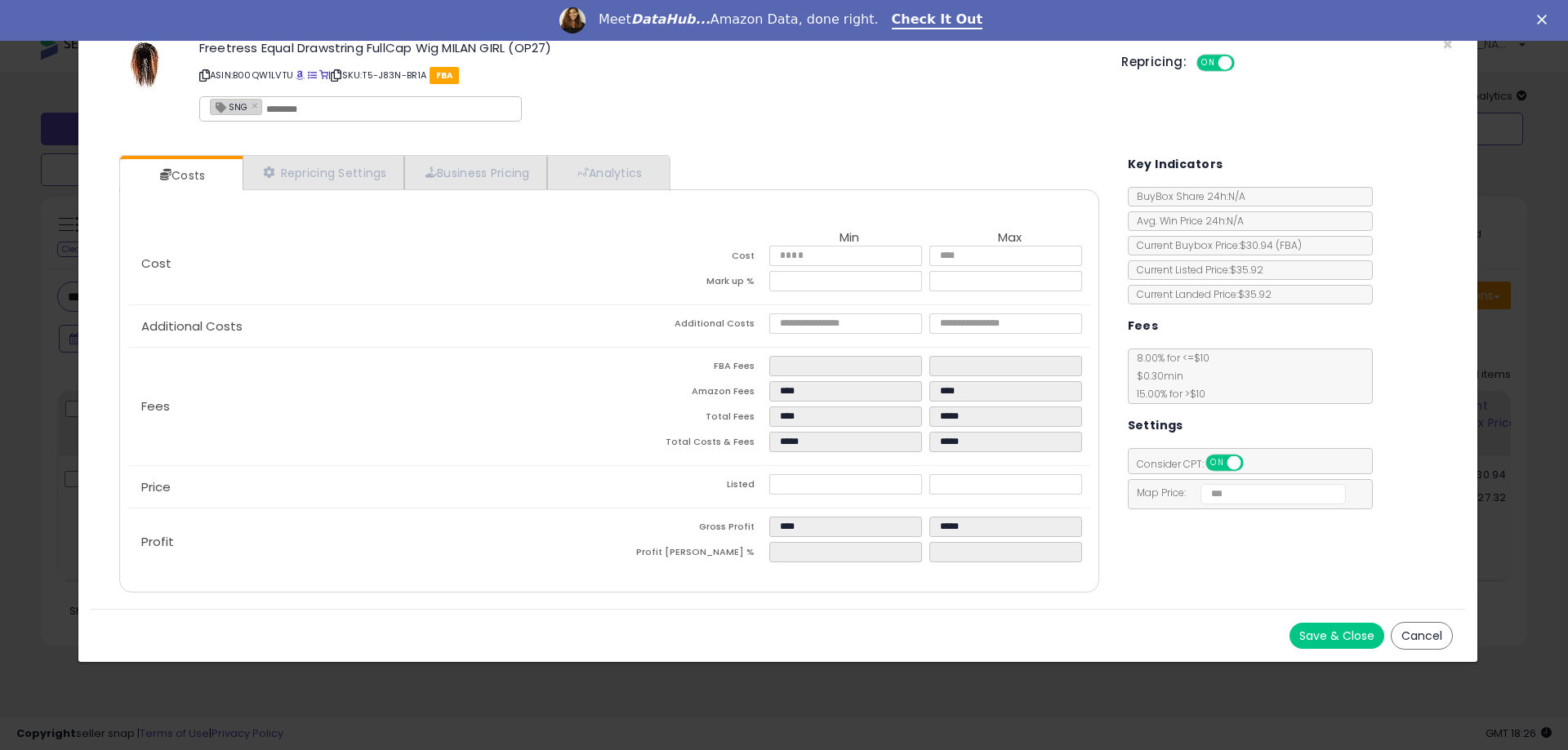
click at [1413, 636] on button "Cancel" at bounding box center [1421, 635] width 62 height 28
